Goal: Navigation & Orientation: Find specific page/section

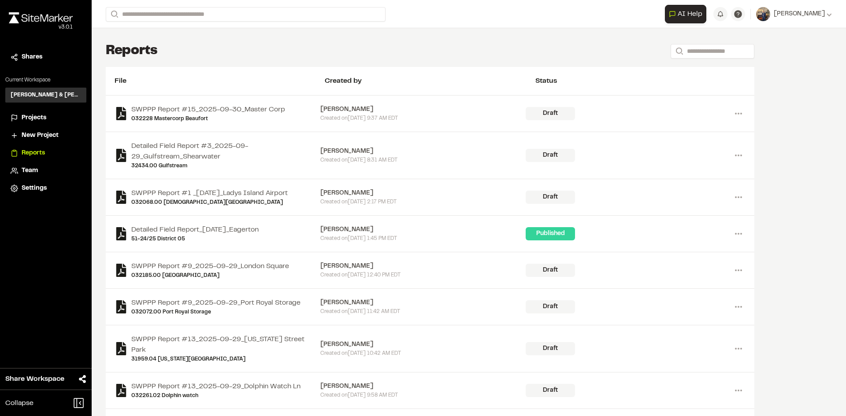
click at [39, 117] on span "Projects" at bounding box center [34, 118] width 25 height 10
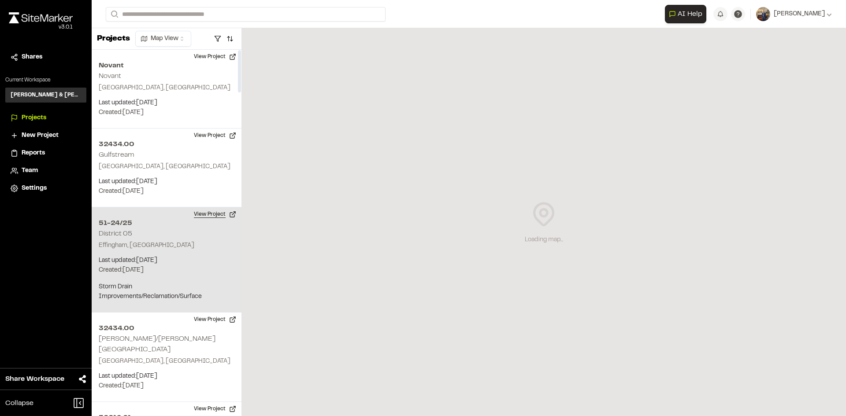
click at [215, 216] on button "View Project" at bounding box center [215, 215] width 53 height 14
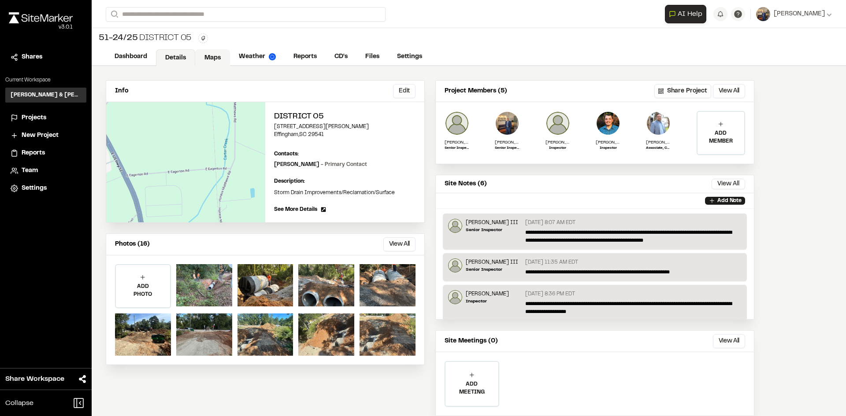
click at [216, 55] on link "Maps" at bounding box center [212, 57] width 35 height 17
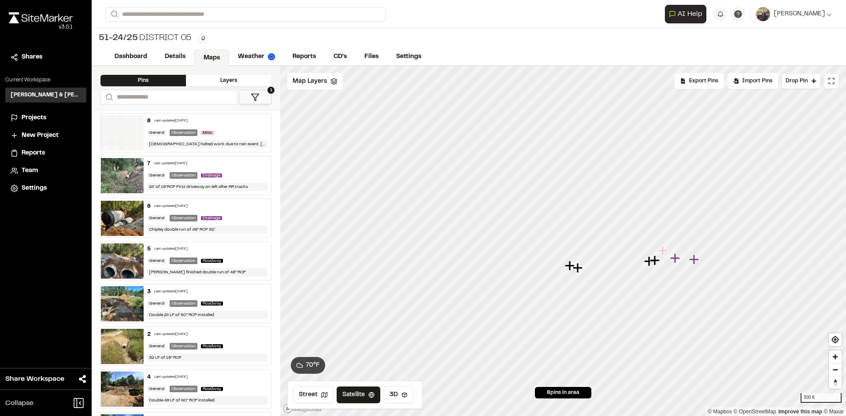
click at [213, 78] on div "Layers" at bounding box center [228, 80] width 85 height 11
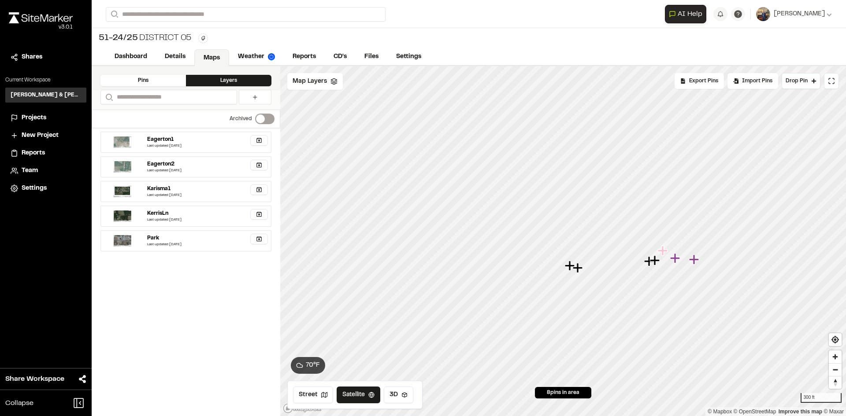
click at [143, 82] on div "Pins" at bounding box center [142, 80] width 85 height 11
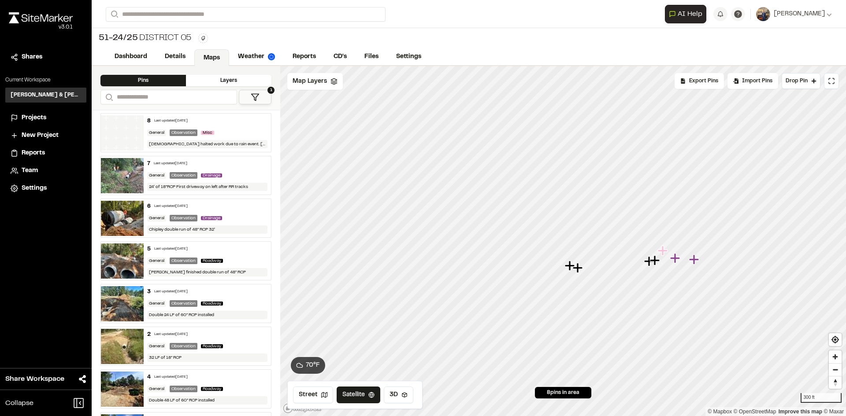
click at [260, 98] on button "1" at bounding box center [255, 97] width 33 height 15
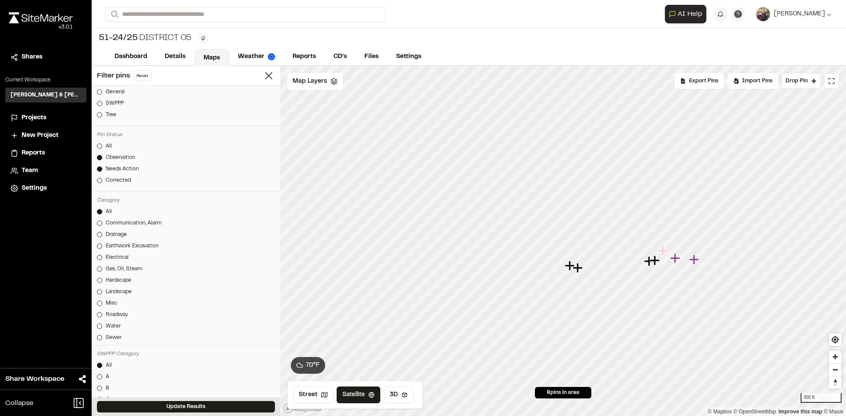
scroll to position [176, 0]
click at [99, 172] on div at bounding box center [99, 170] width 5 height 5
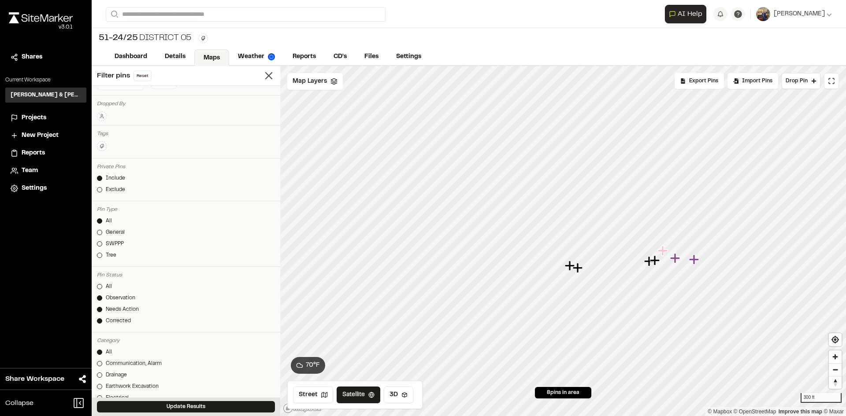
scroll to position [0, 0]
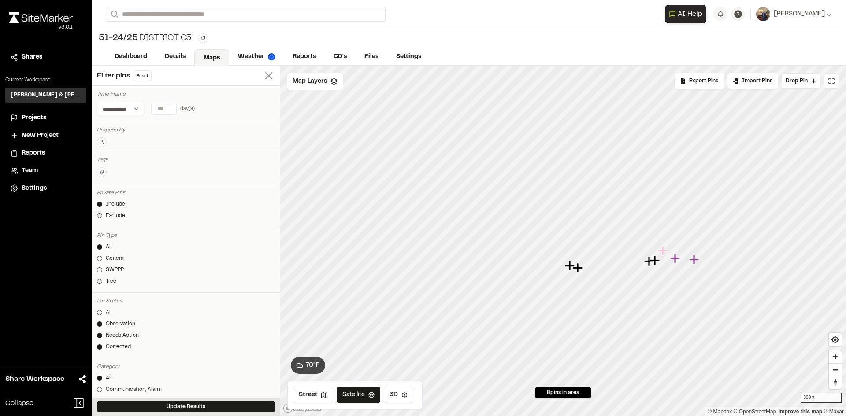
click at [263, 76] on icon at bounding box center [269, 76] width 12 height 12
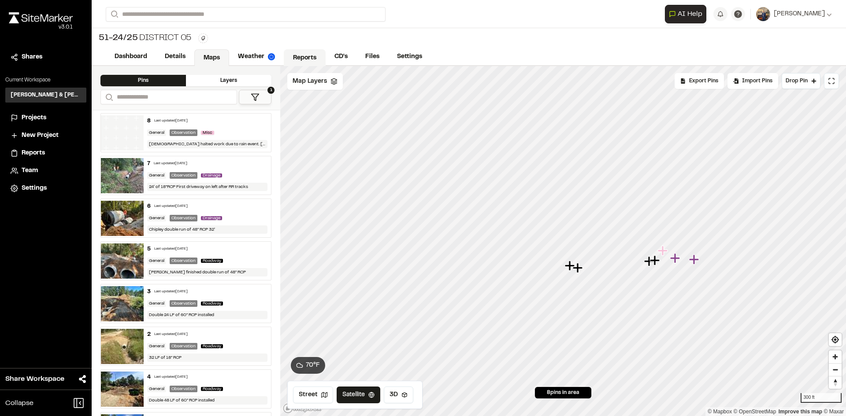
click at [307, 60] on link "Reports" at bounding box center [305, 57] width 42 height 17
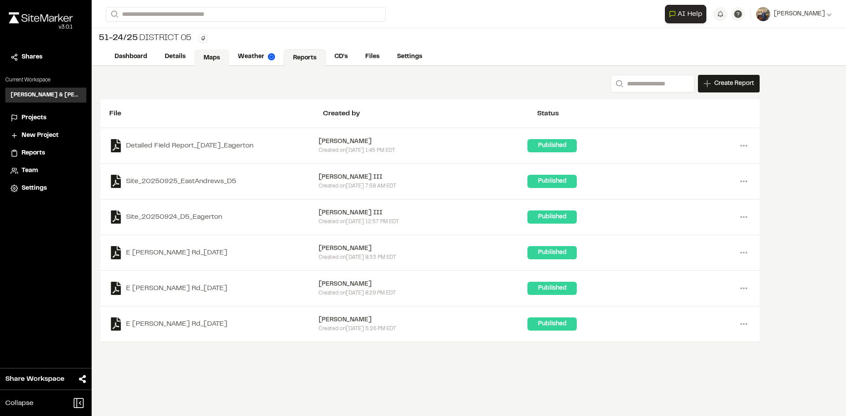
click at [208, 56] on link "Maps" at bounding box center [211, 57] width 35 height 17
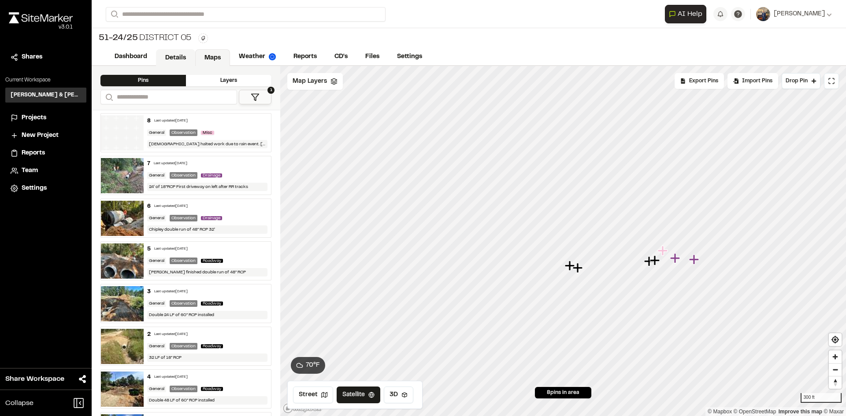
click at [177, 57] on link "Details" at bounding box center [175, 57] width 39 height 17
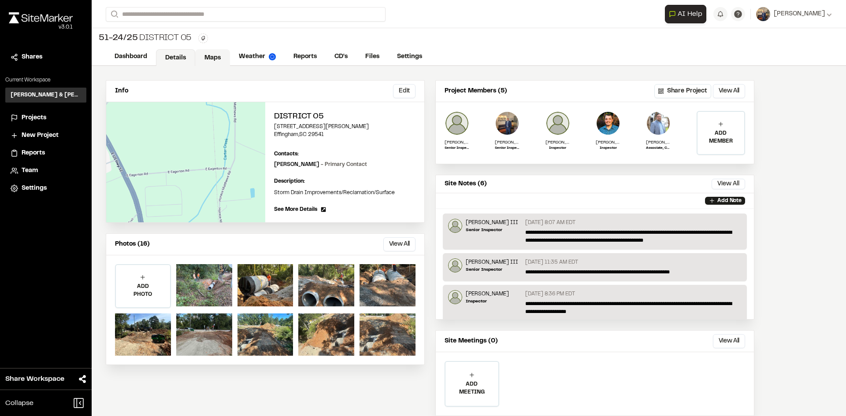
click at [212, 52] on link "Maps" at bounding box center [212, 57] width 35 height 17
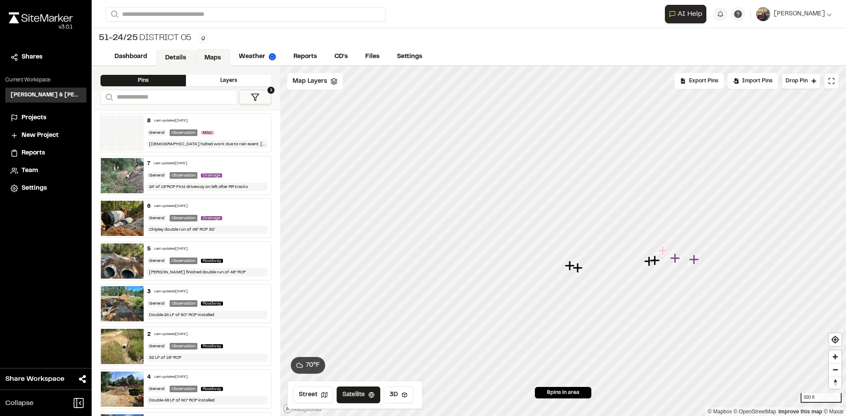
click at [179, 56] on link "Details" at bounding box center [175, 57] width 39 height 17
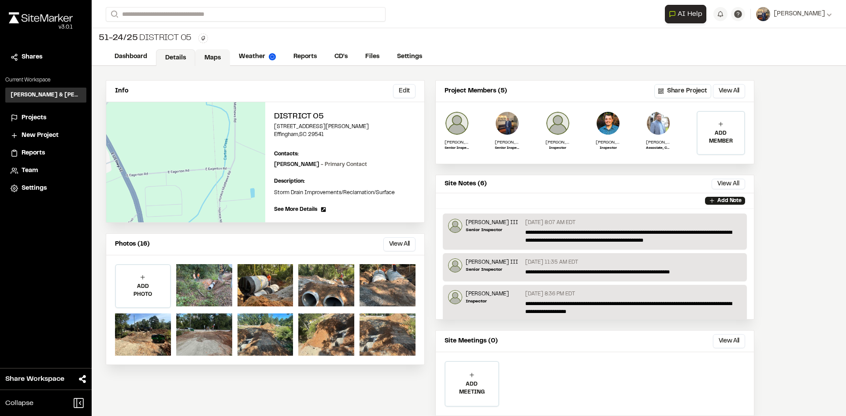
click at [209, 56] on link "Maps" at bounding box center [212, 57] width 35 height 17
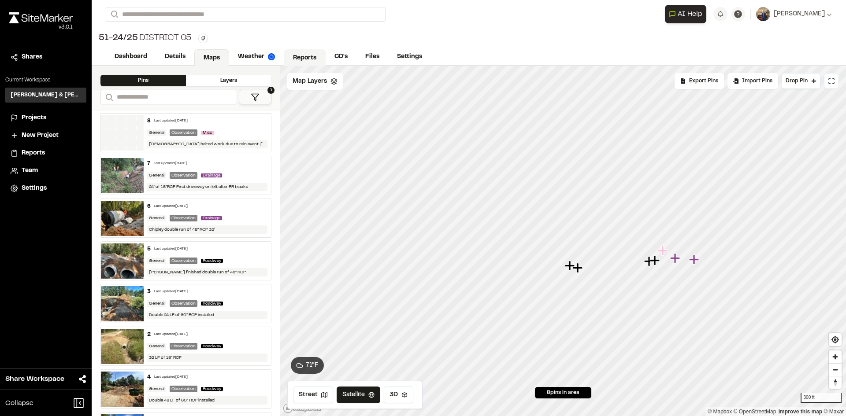
click at [303, 55] on link "Reports" at bounding box center [305, 57] width 42 height 17
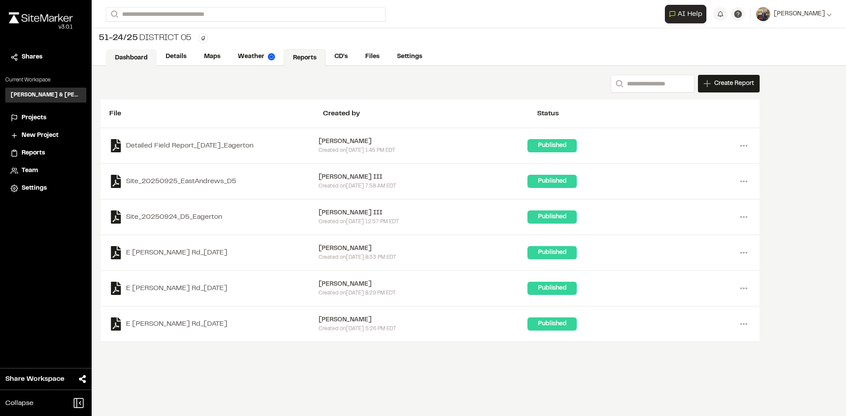
click at [123, 57] on link "Dashboard" at bounding box center [131, 57] width 51 height 17
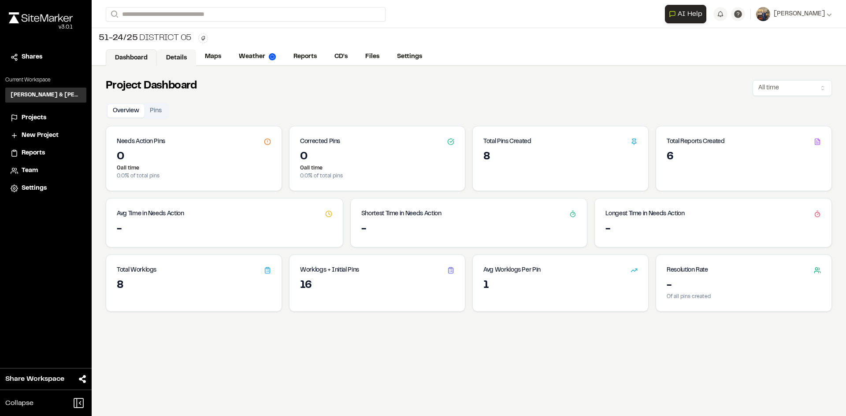
click at [174, 56] on link "Details" at bounding box center [176, 57] width 39 height 17
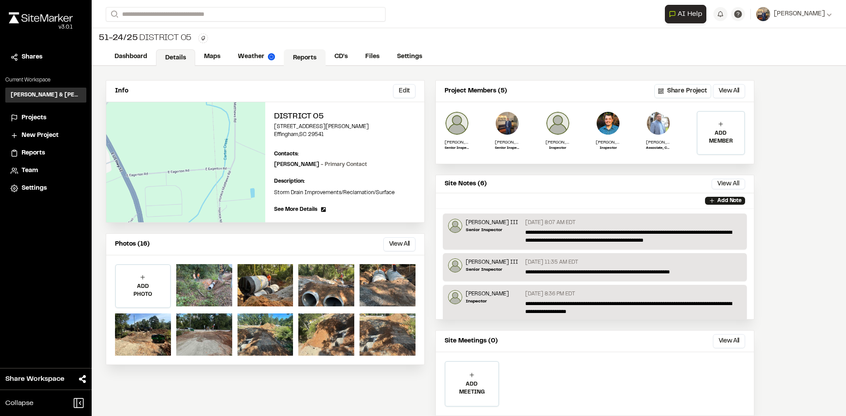
click at [312, 53] on link "Reports" at bounding box center [305, 57] width 42 height 17
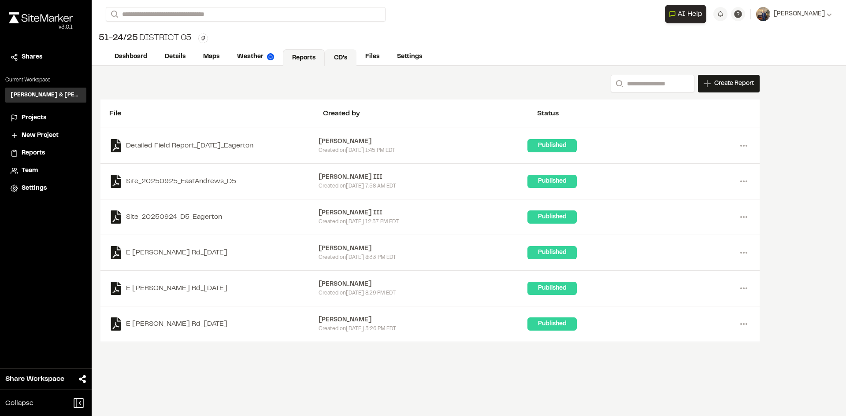
click at [342, 54] on link "CD's" at bounding box center [341, 57] width 32 height 17
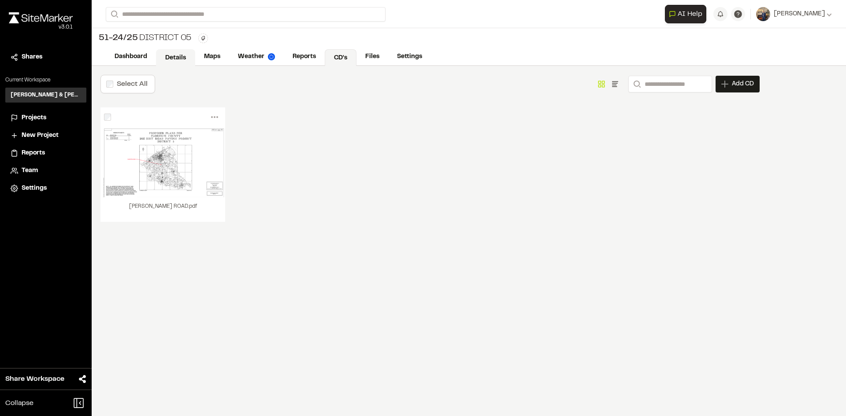
click at [173, 57] on link "Details" at bounding box center [175, 57] width 39 height 17
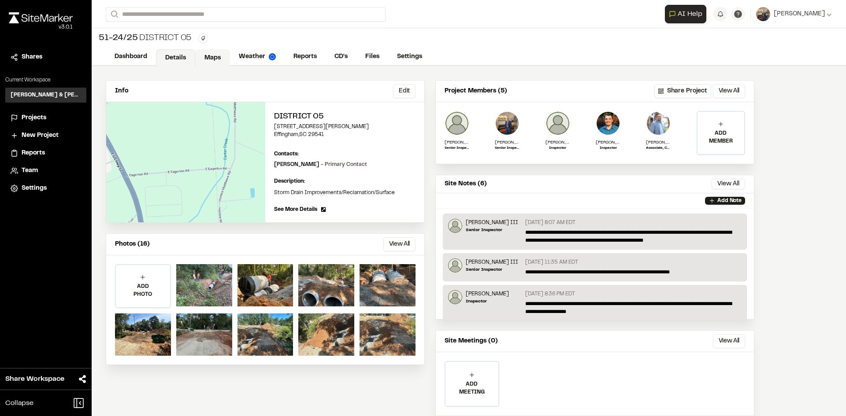
click at [214, 56] on link "Maps" at bounding box center [212, 57] width 35 height 17
